Goal: Task Accomplishment & Management: Use online tool/utility

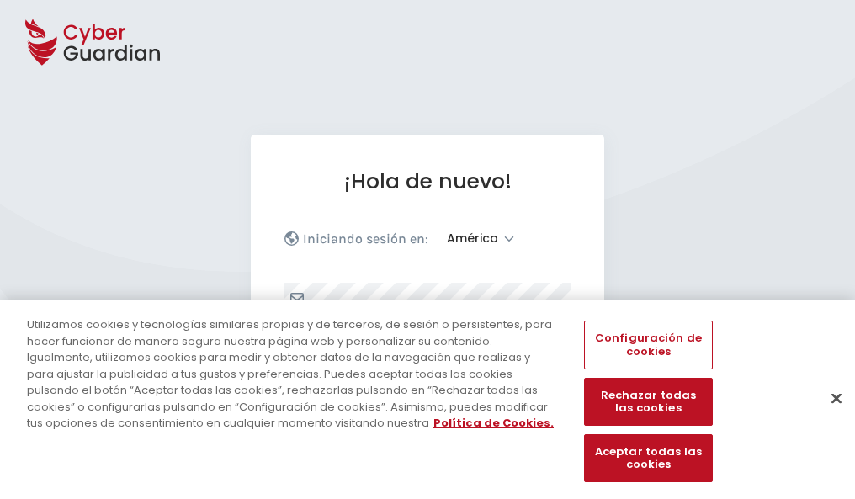
select select "América"
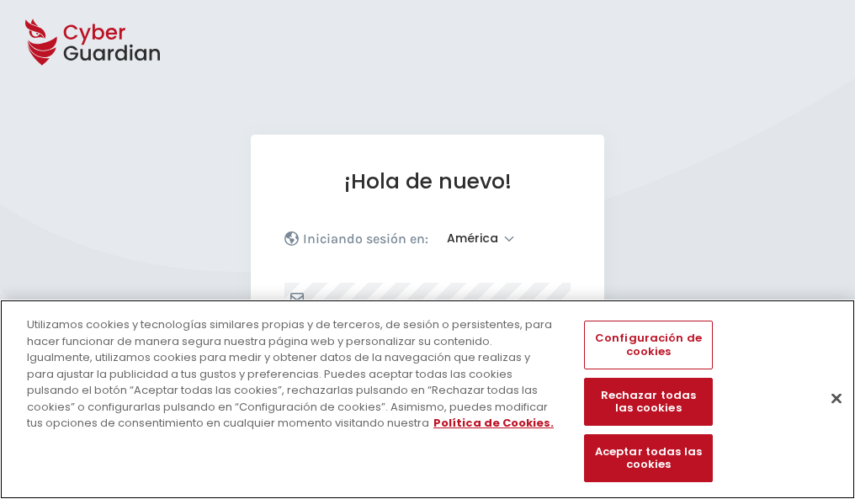
scroll to position [220, 0]
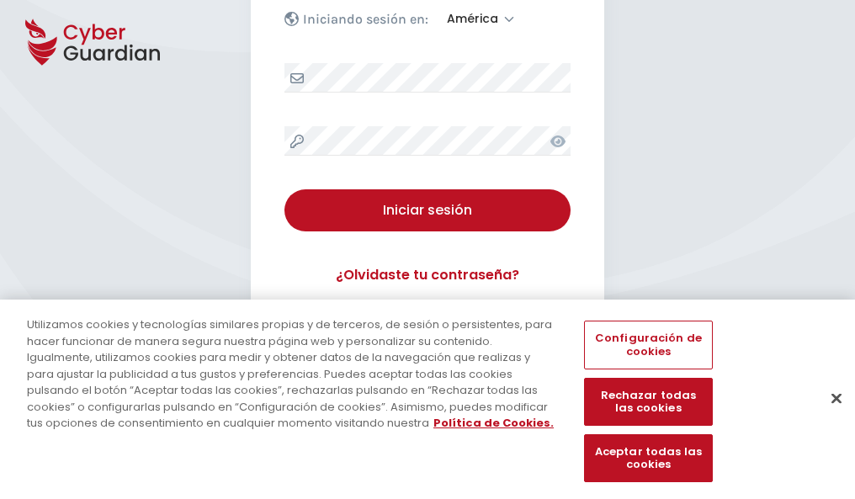
click at [828, 416] on button "Cerrar" at bounding box center [836, 397] width 37 height 37
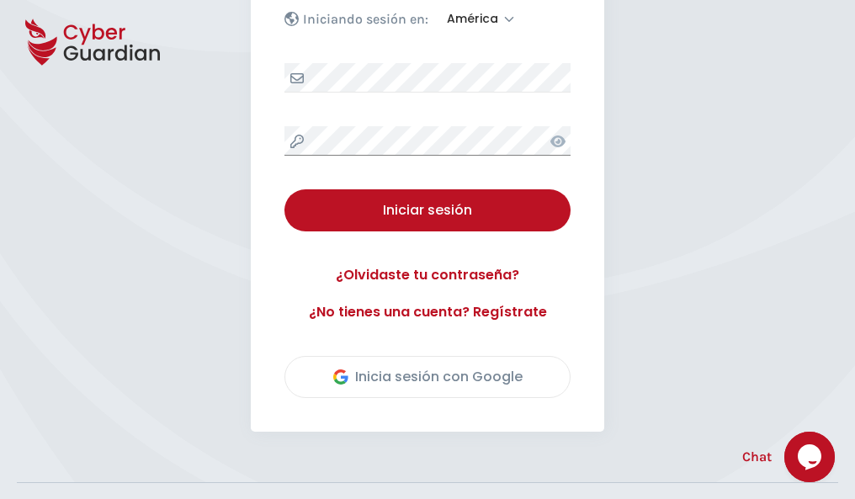
scroll to position [382, 0]
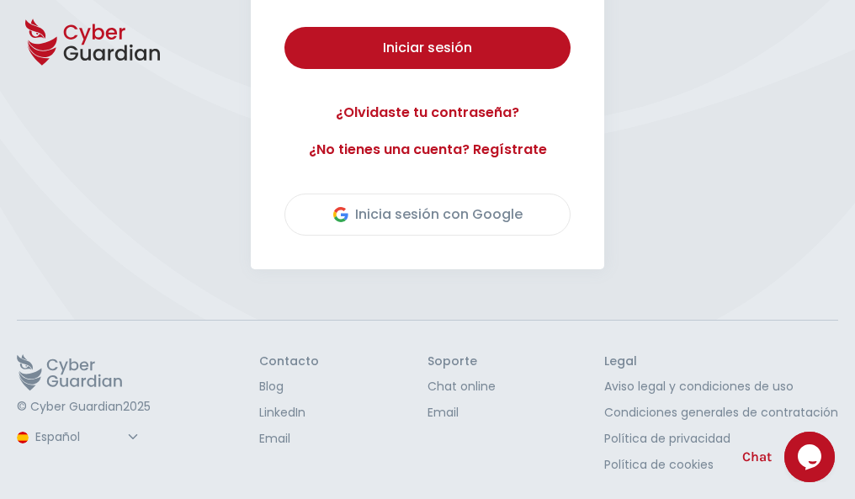
click at [284, 27] on button "Iniciar sesión" at bounding box center [427, 48] width 286 height 42
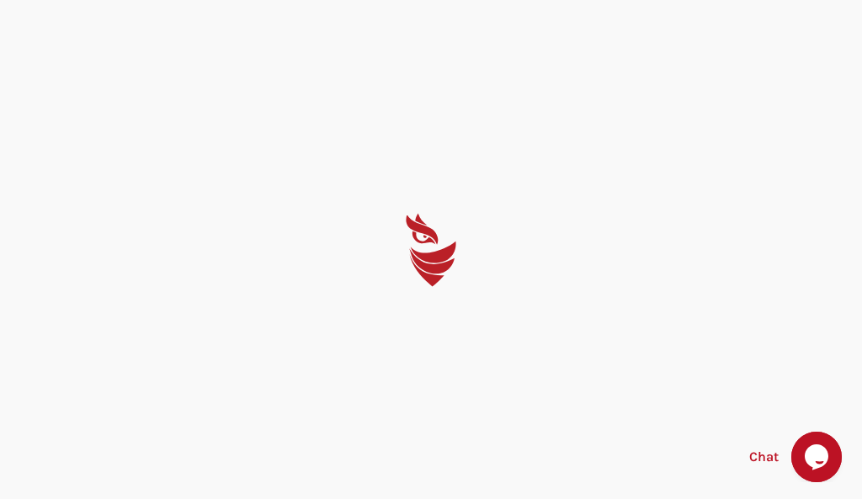
select select "English"
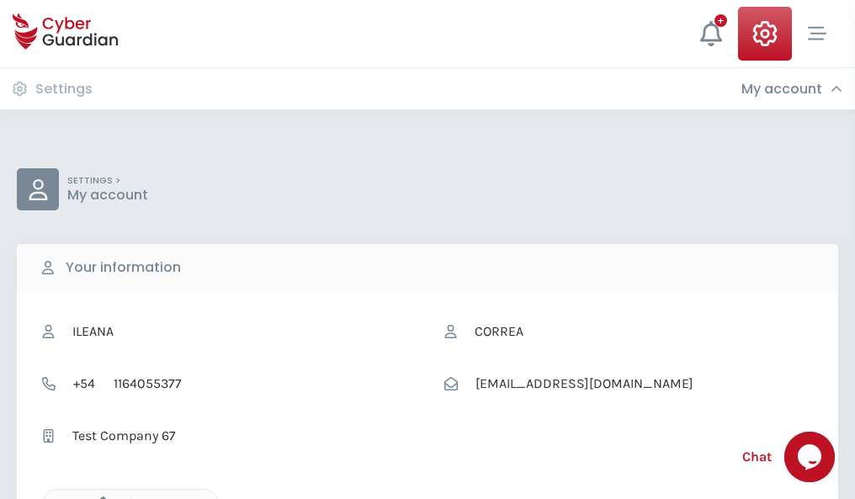
click at [98, 497] on icon "button" at bounding box center [99, 503] width 14 height 14
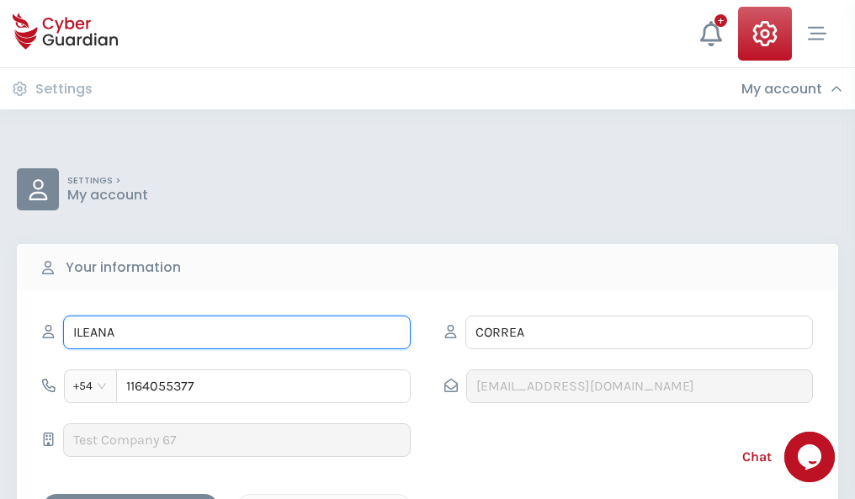
click at [236, 332] on input "ILEANA" at bounding box center [236, 333] width 347 height 34
type input "I"
type input "Desiderio"
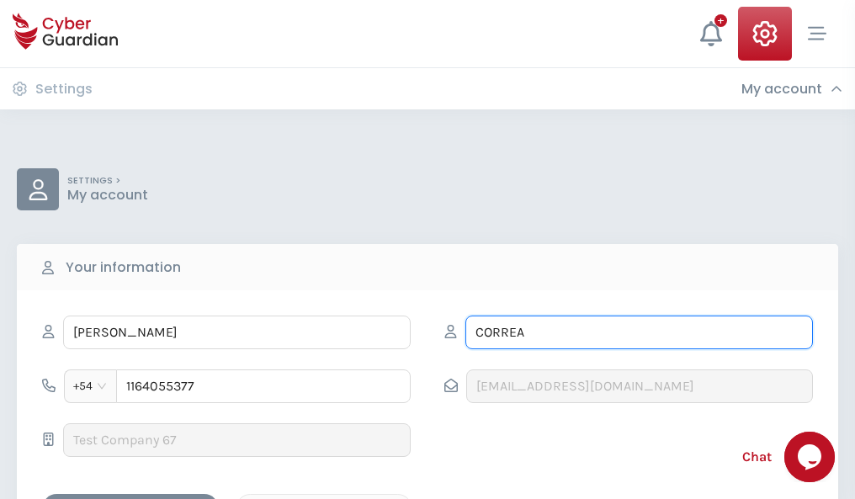
click at [639, 332] on input "CORREA" at bounding box center [638, 333] width 347 height 34
type input "C"
type input "Gordillo"
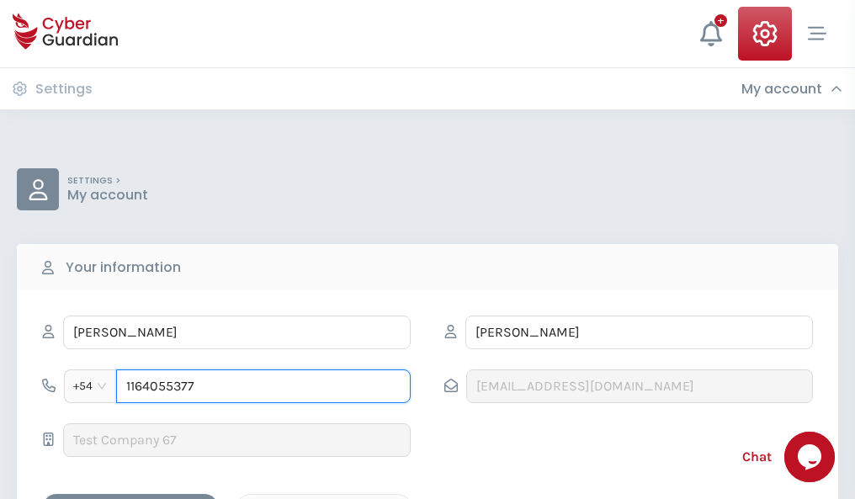
click at [263, 386] on input "1164055377" at bounding box center [263, 386] width 294 height 34
type input "1"
type input "4827761058"
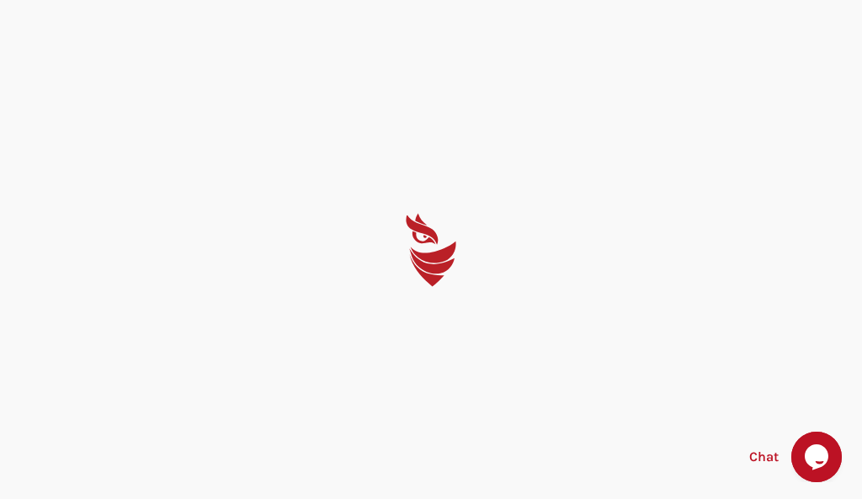
select select "English"
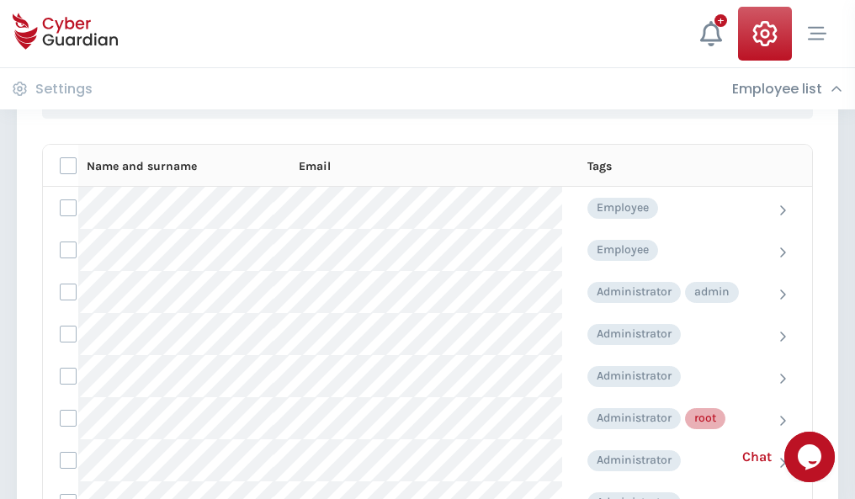
scroll to position [846, 0]
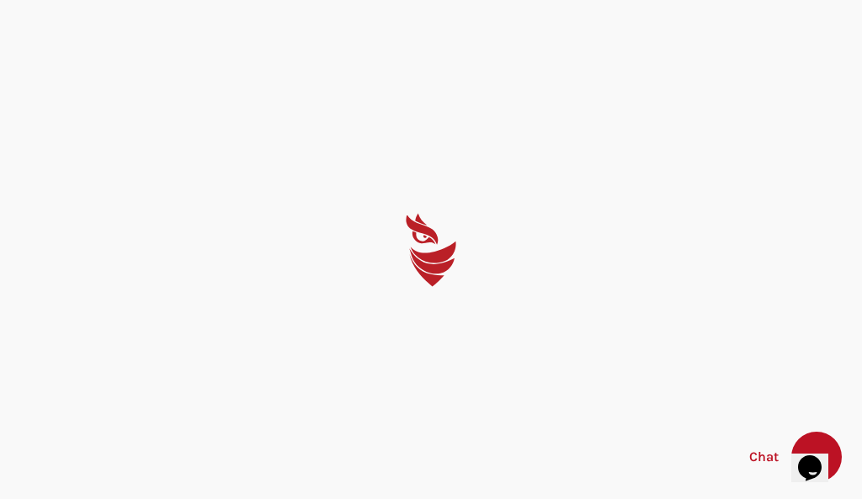
select select "English"
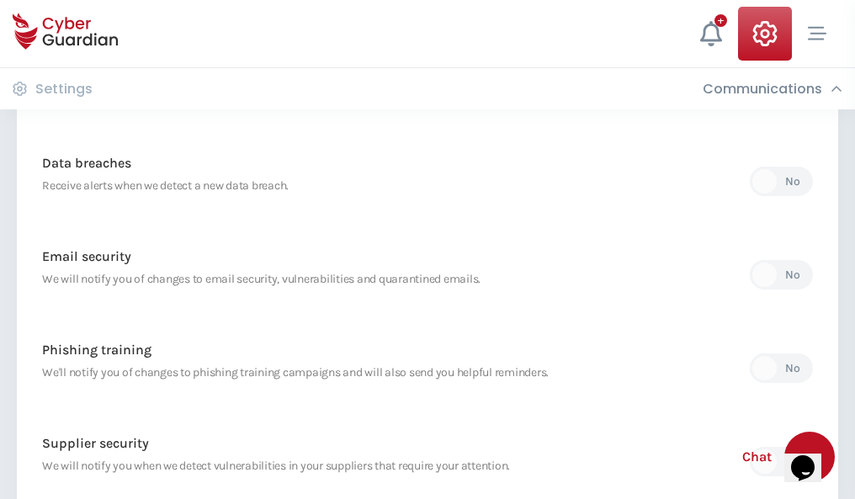
scroll to position [886, 0]
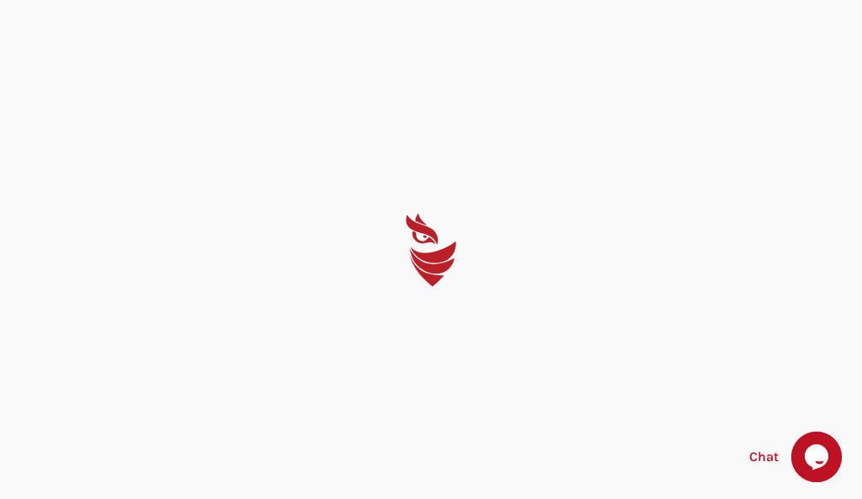
select select "English"
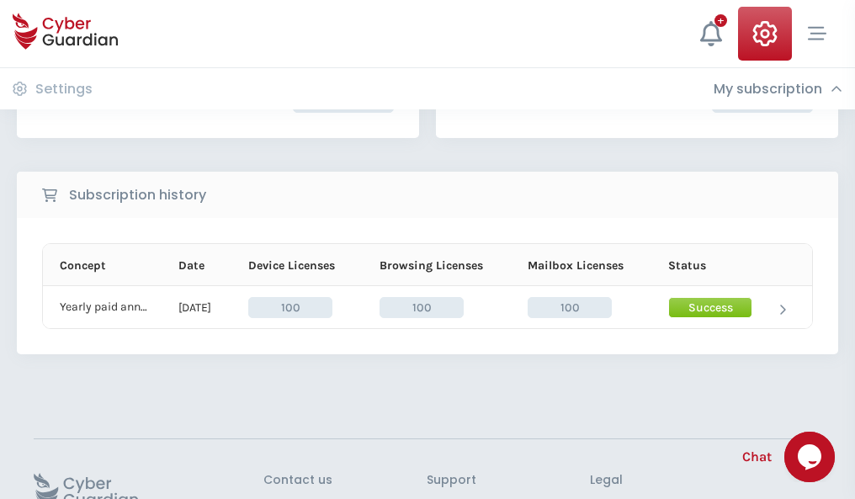
scroll to position [427, 0]
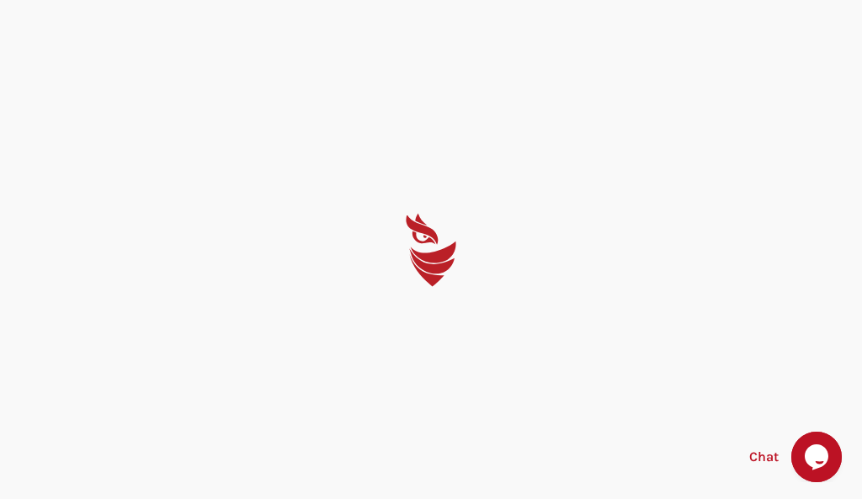
select select "English"
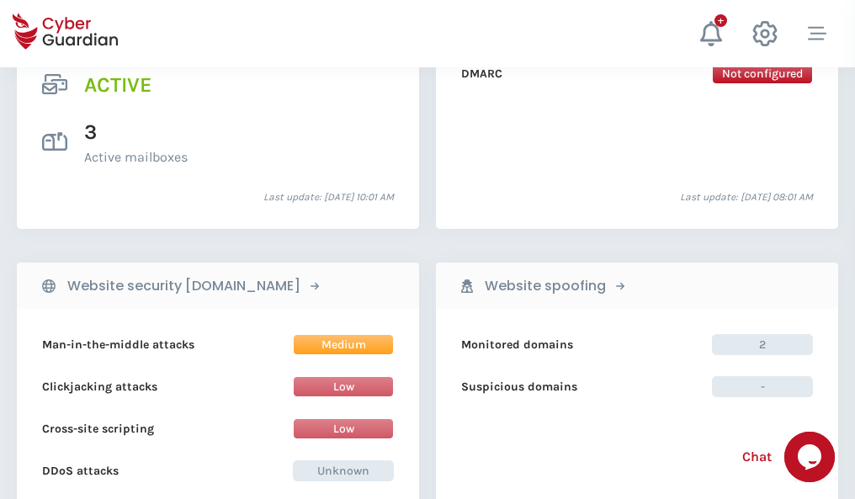
scroll to position [1710, 0]
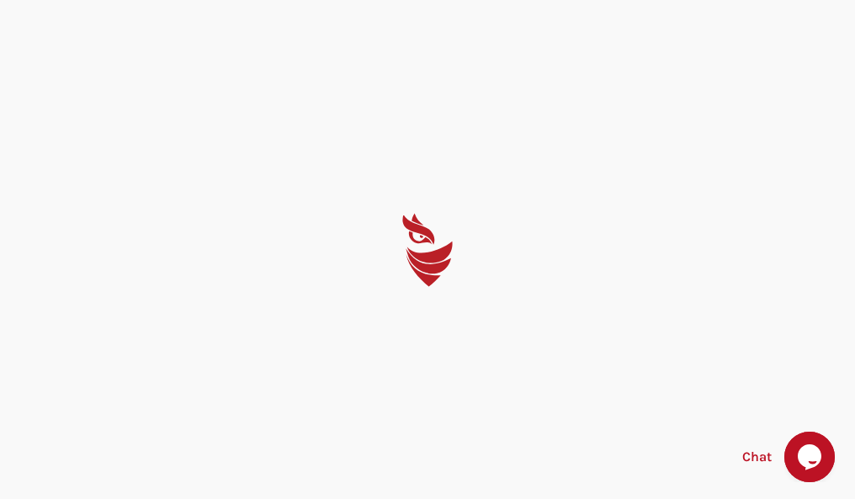
select select "English"
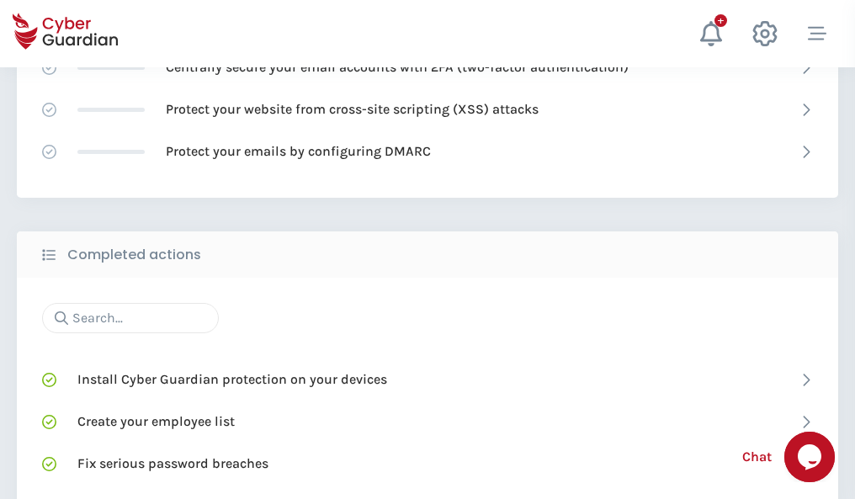
scroll to position [1121, 0]
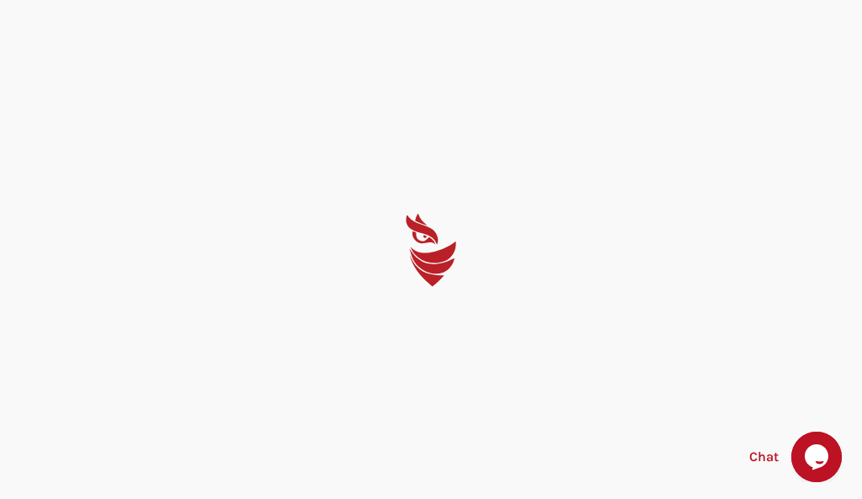
select select "English"
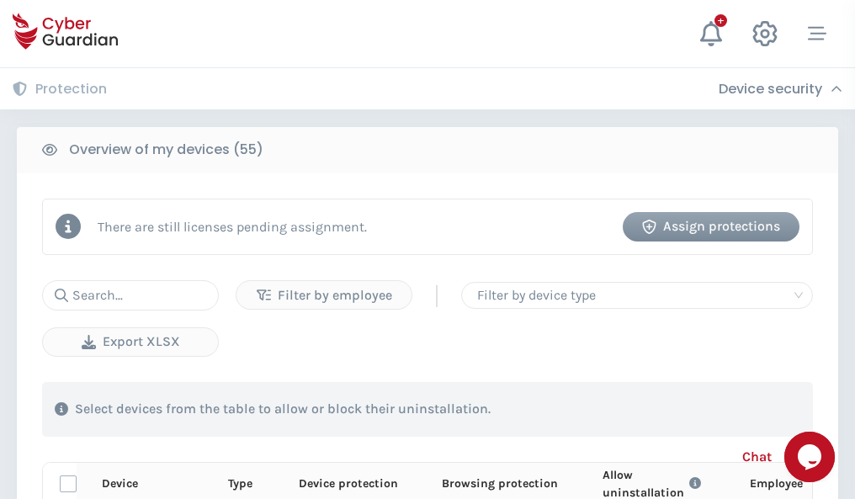
scroll to position [1467, 0]
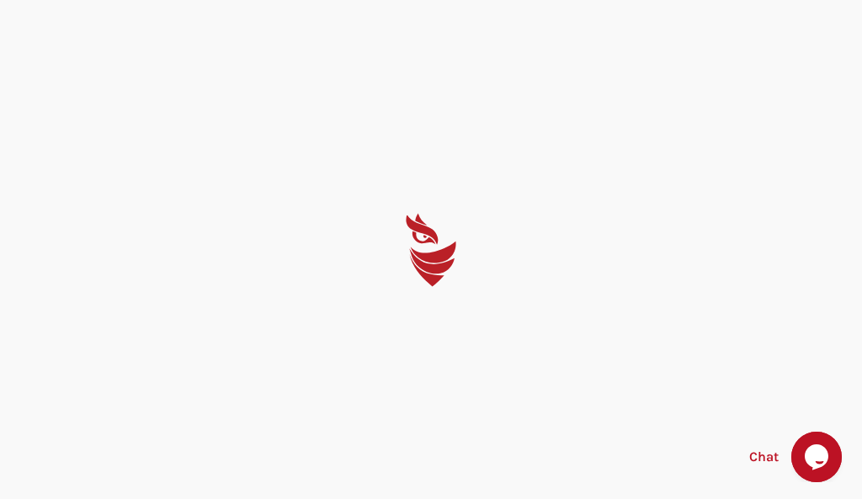
select select "English"
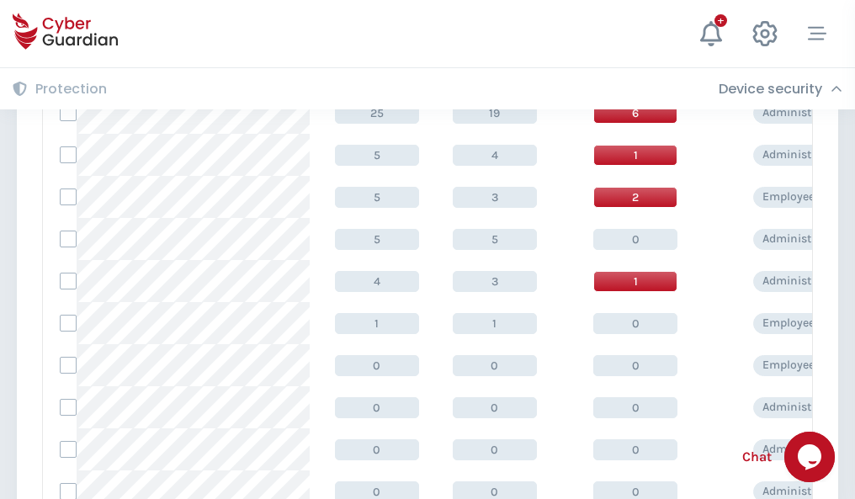
scroll to position [848, 0]
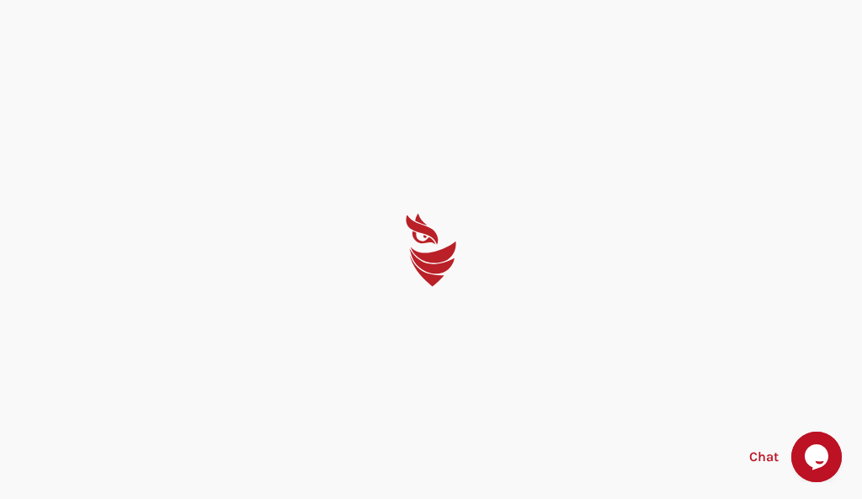
select select "English"
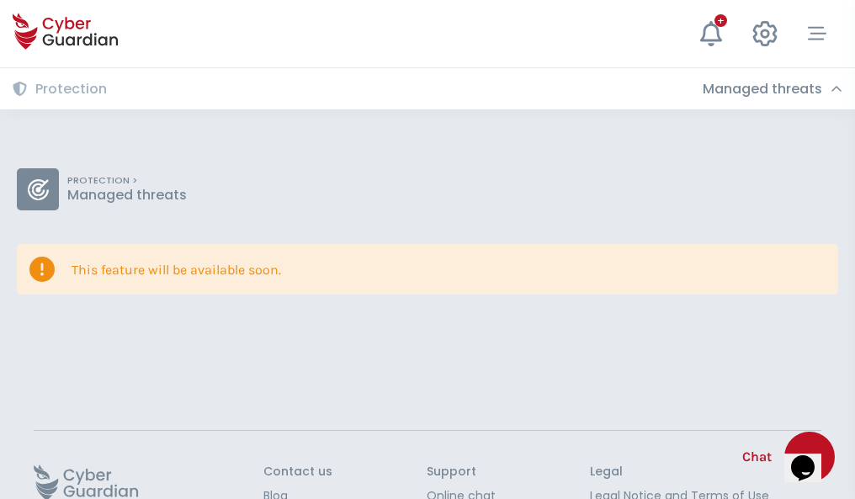
scroll to position [109, 0]
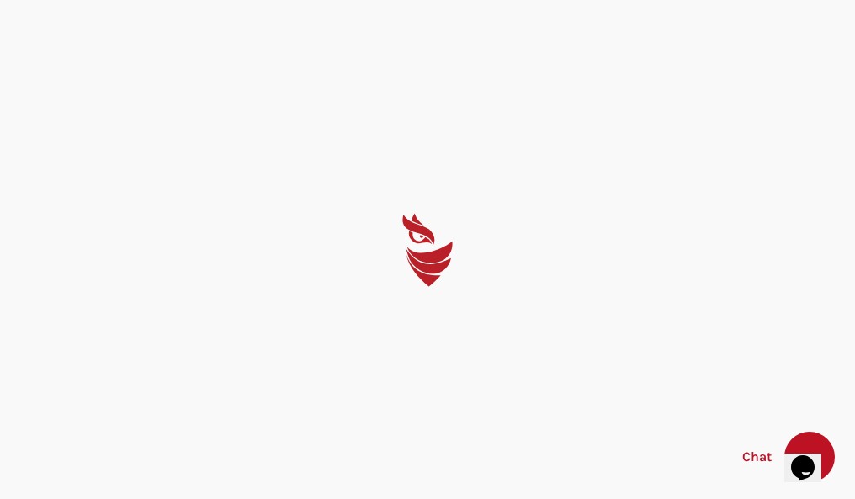
select select "English"
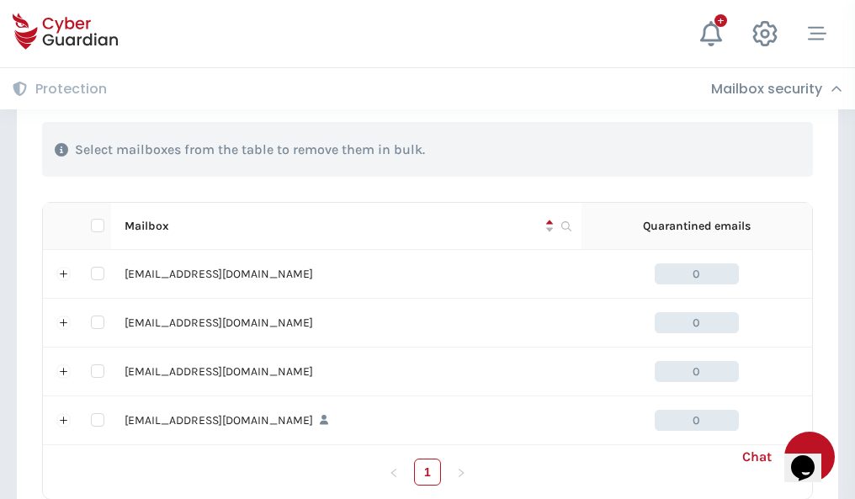
scroll to position [829, 0]
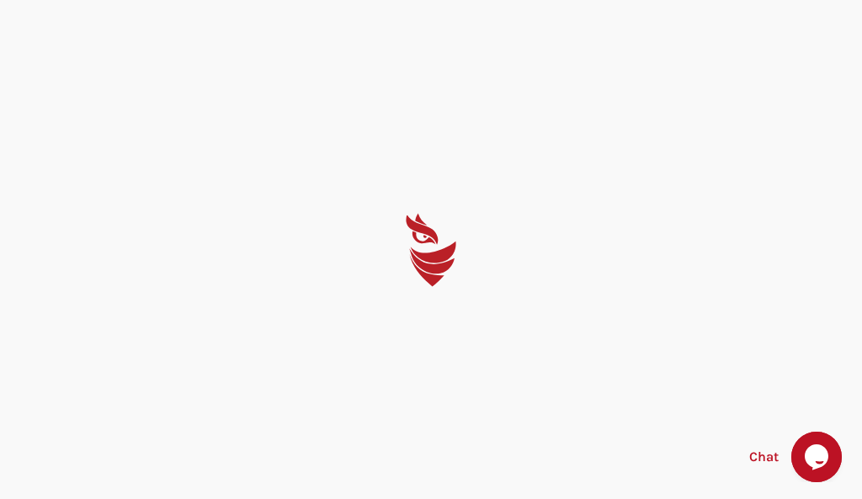
select select "English"
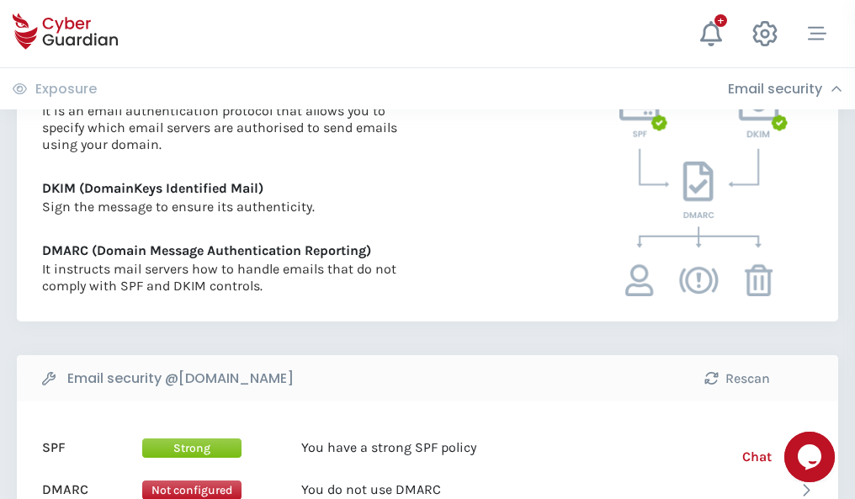
scroll to position [908, 0]
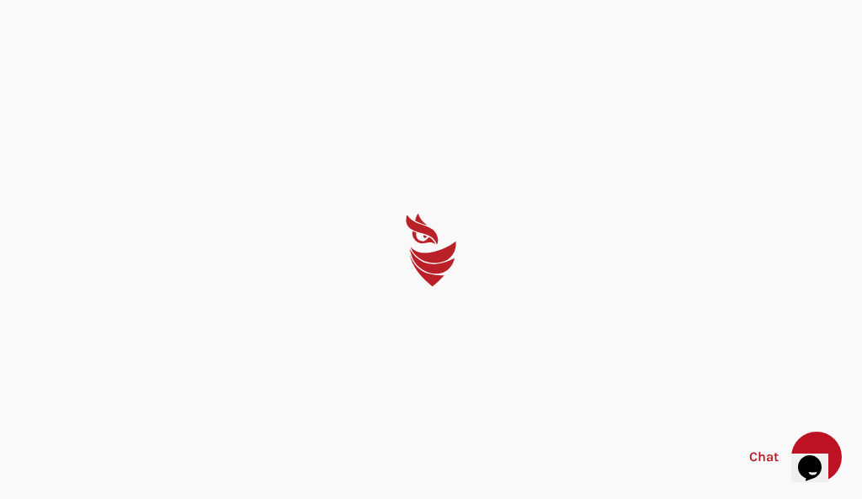
select select "English"
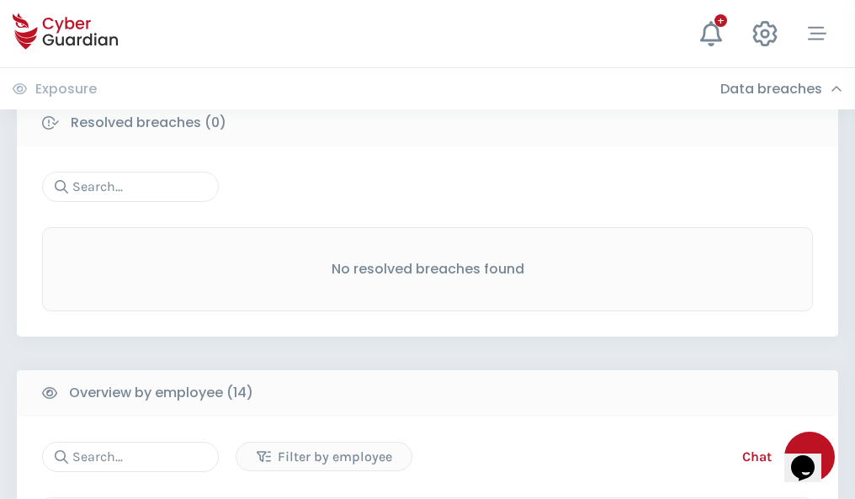
scroll to position [1520, 0]
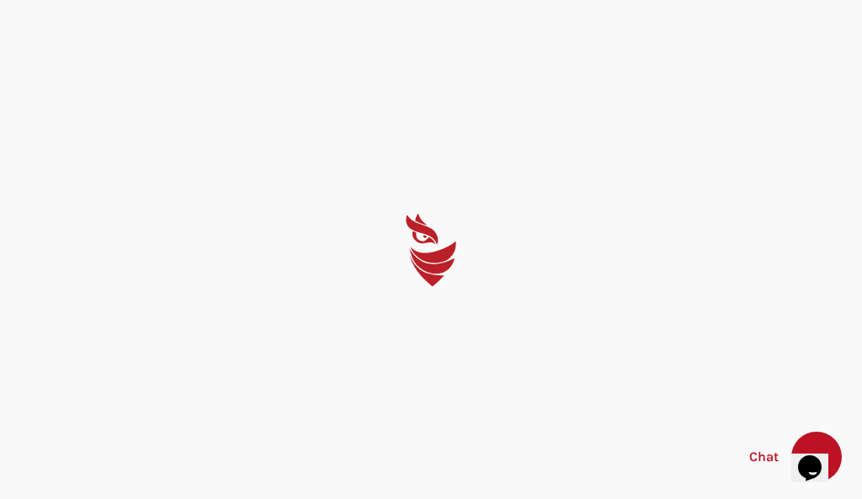
select select "English"
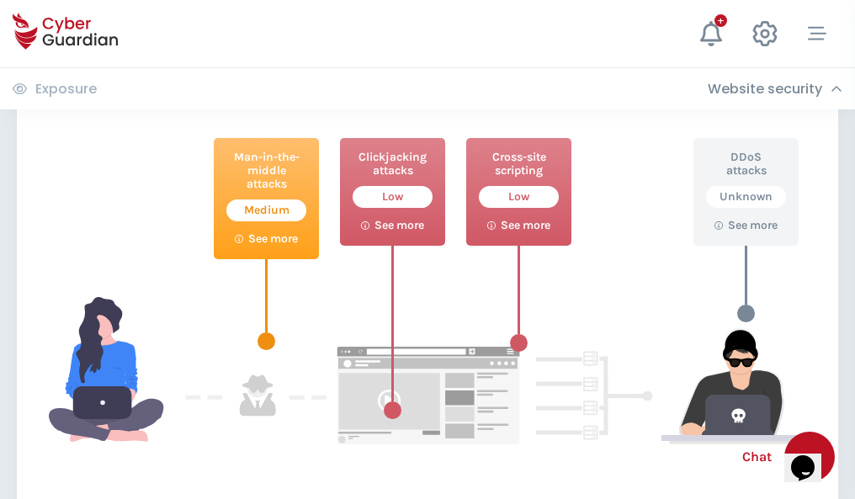
scroll to position [916, 0]
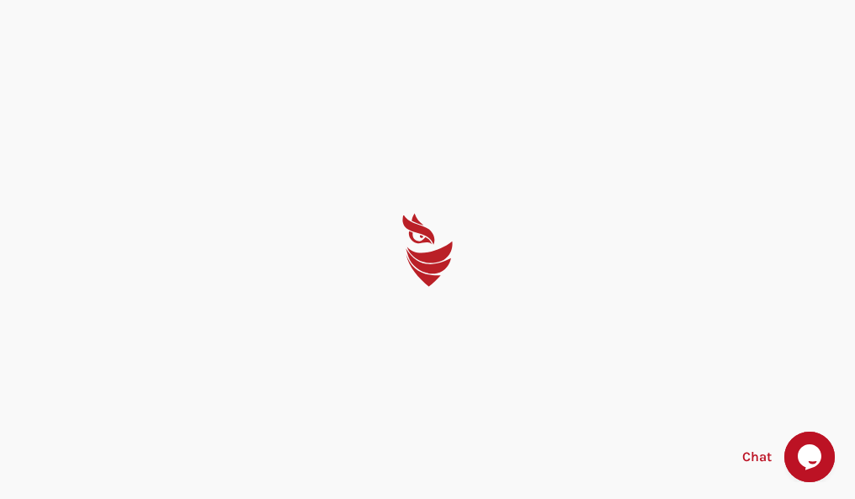
select select "English"
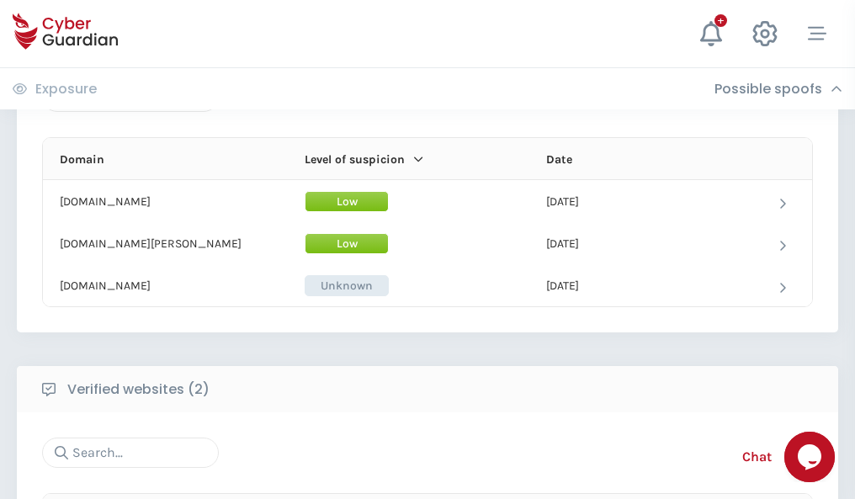
scroll to position [1010, 0]
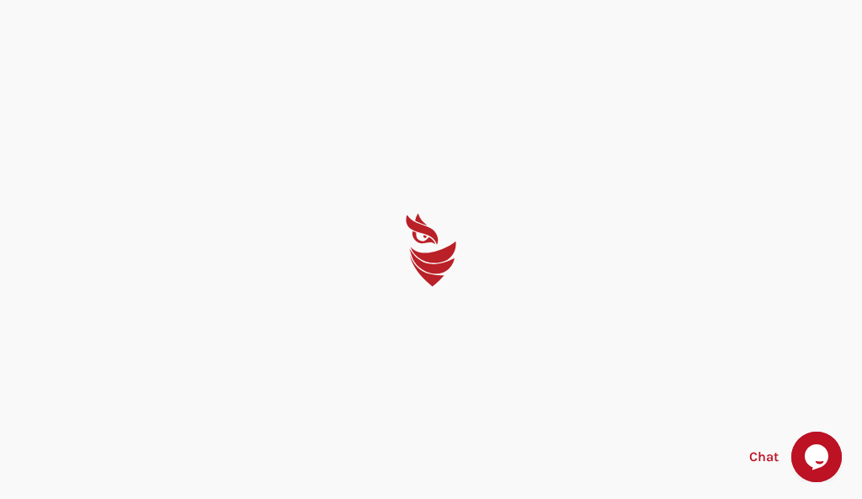
select select "English"
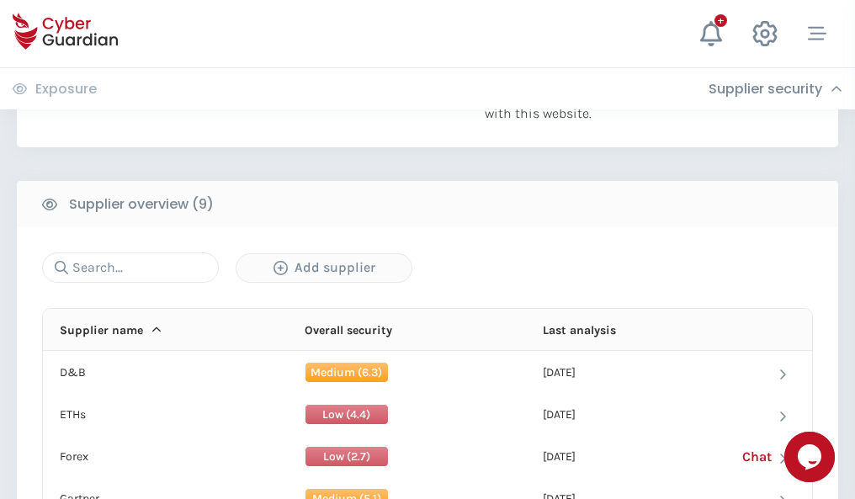
scroll to position [1174, 0]
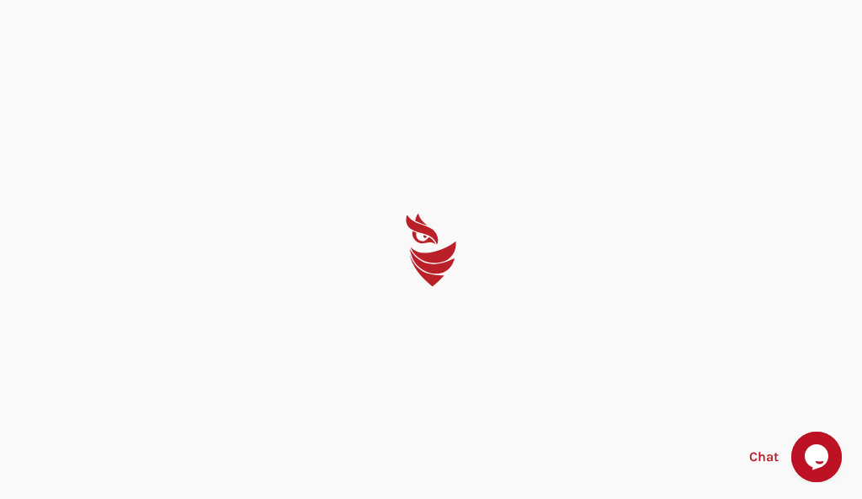
select select "English"
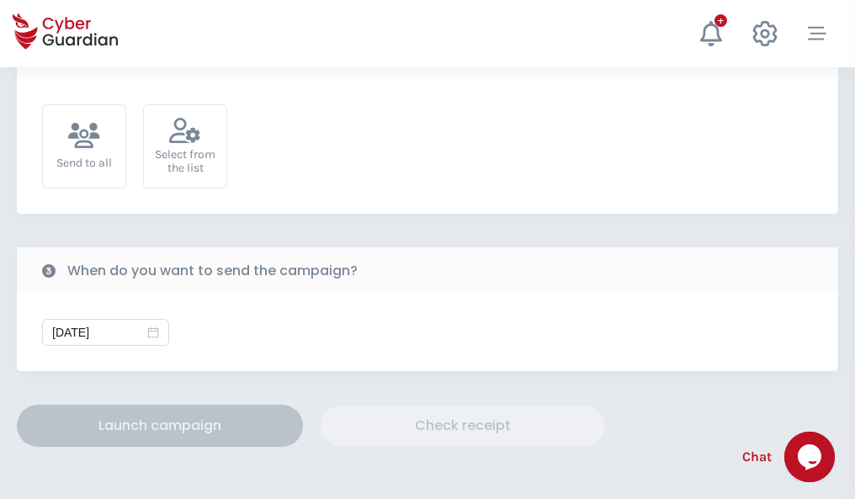
scroll to position [616, 0]
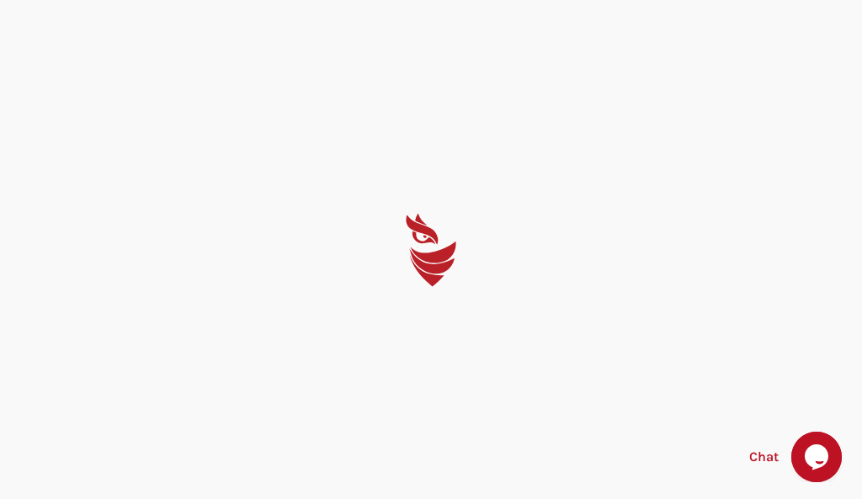
select select "English"
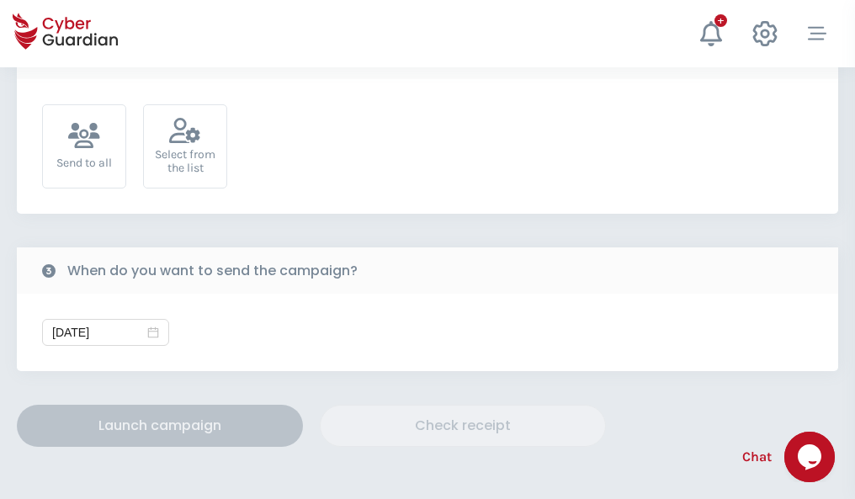
scroll to position [616, 0]
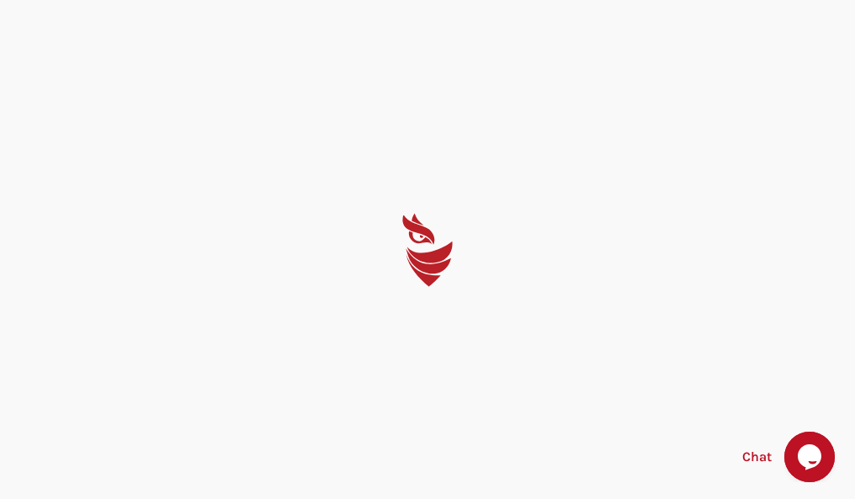
select select "English"
